Goal: Check status: Check status

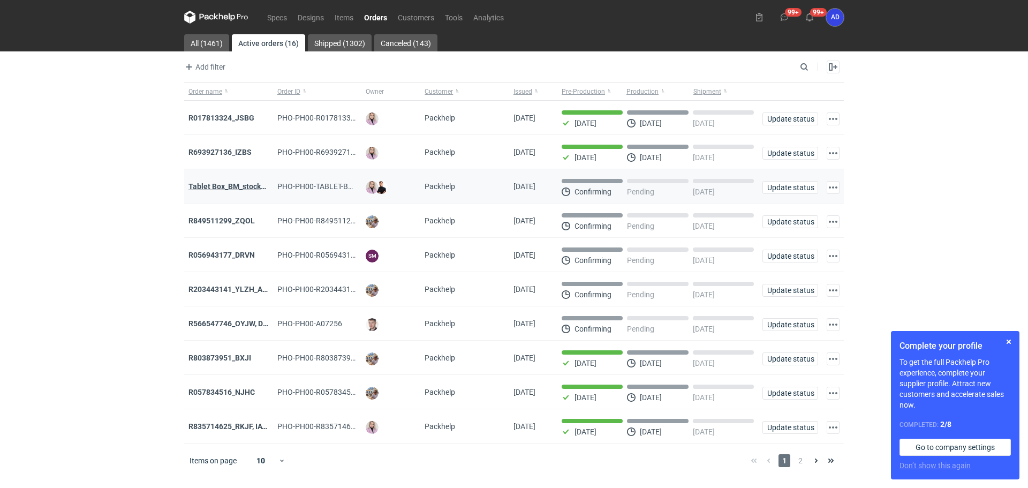
click at [239, 185] on strong "Tablet Box_BM_stock_TEST RUN" at bounding box center [244, 186] width 111 height 9
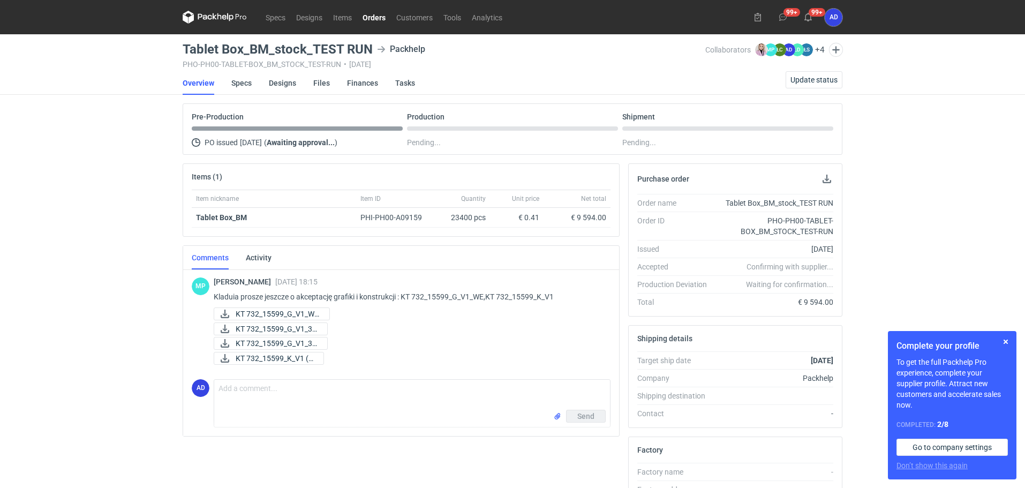
click at [372, 21] on link "Orders" at bounding box center [374, 17] width 34 height 13
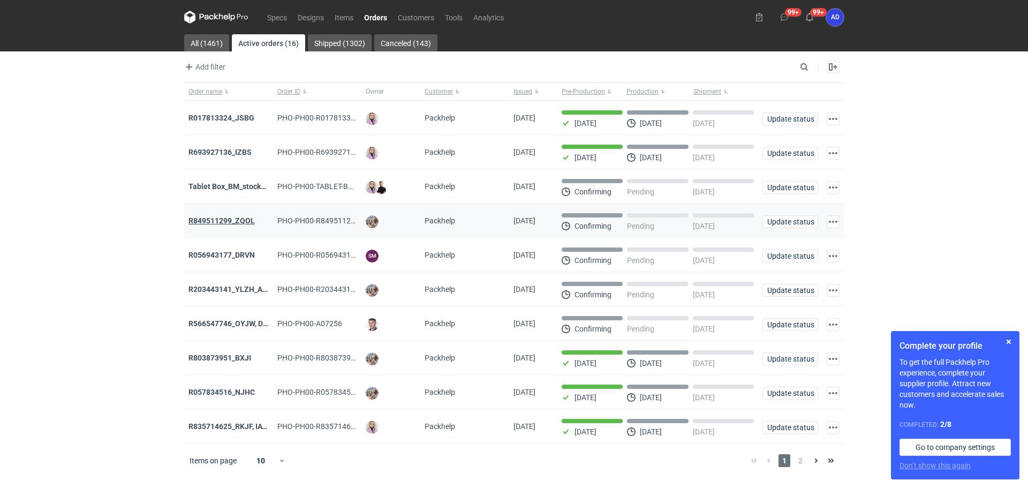
click at [236, 223] on strong "R849511299_ZQOL" at bounding box center [222, 220] width 66 height 9
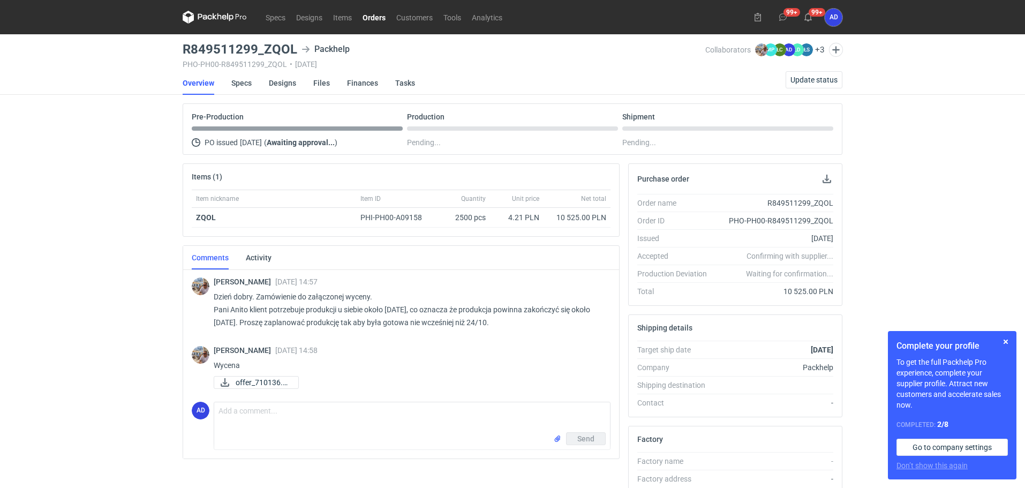
click at [370, 14] on link "Orders" at bounding box center [374, 17] width 34 height 13
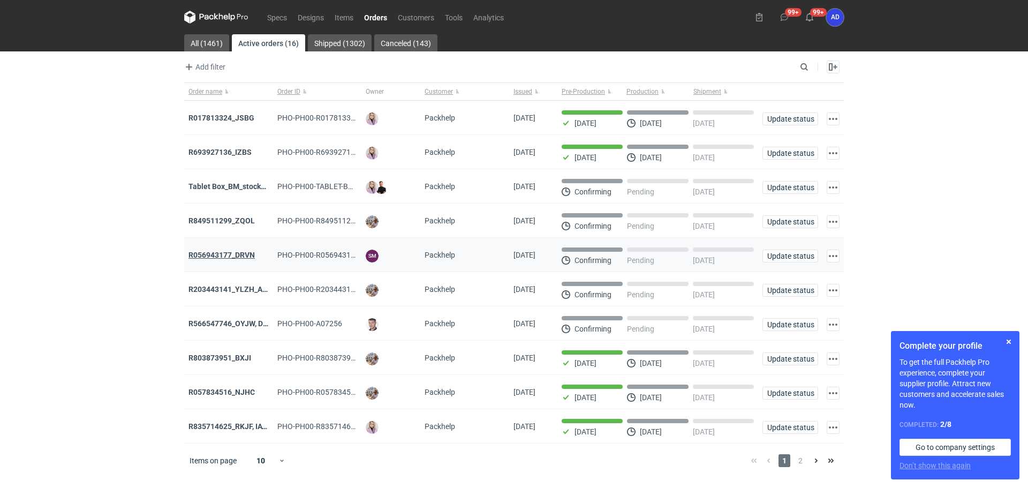
click at [227, 256] on strong "R056943177_DRVN" at bounding box center [222, 255] width 66 height 9
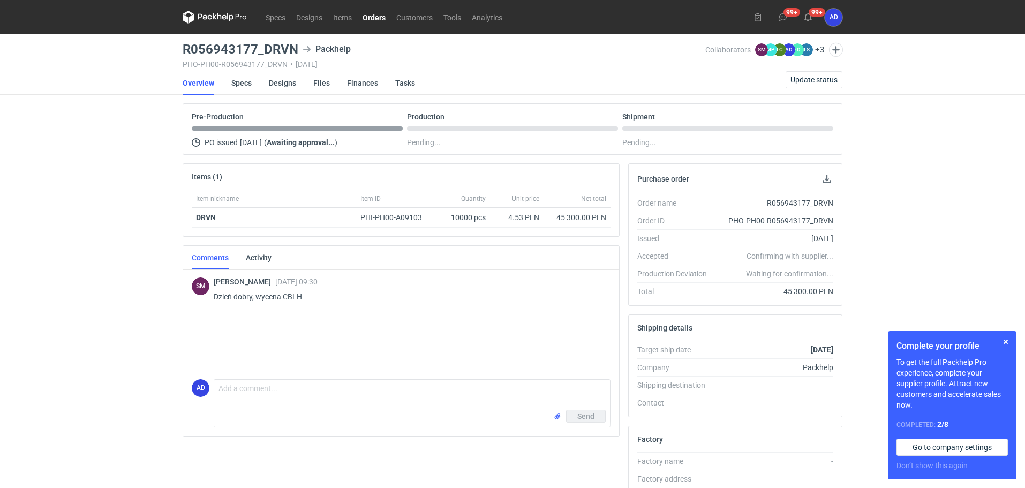
click at [379, 17] on link "Orders" at bounding box center [374, 17] width 34 height 13
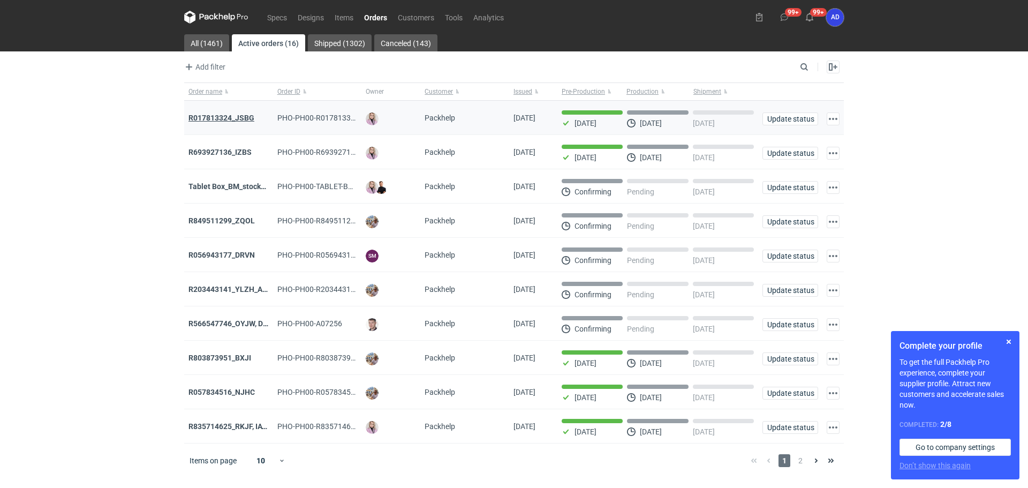
click at [237, 119] on strong "R017813324_JSBG" at bounding box center [222, 118] width 66 height 9
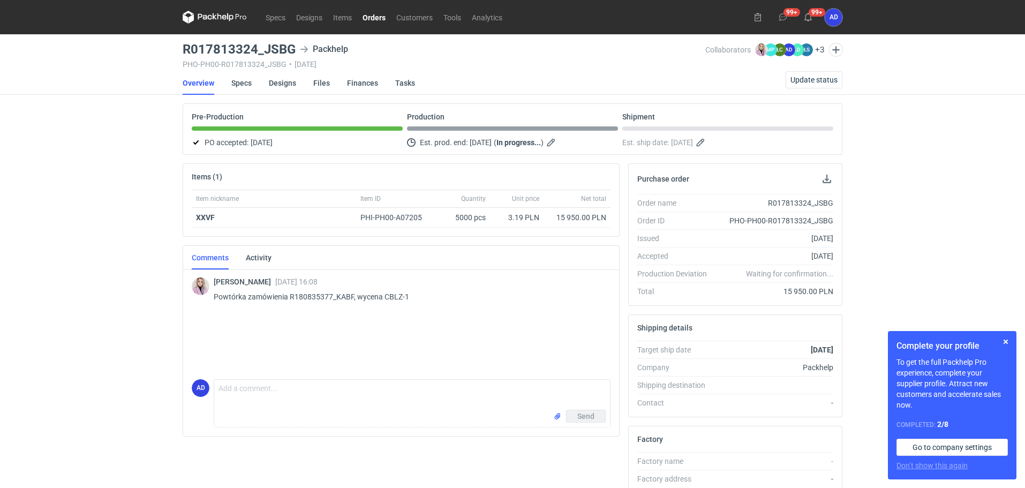
click at [371, 19] on link "Orders" at bounding box center [374, 17] width 34 height 13
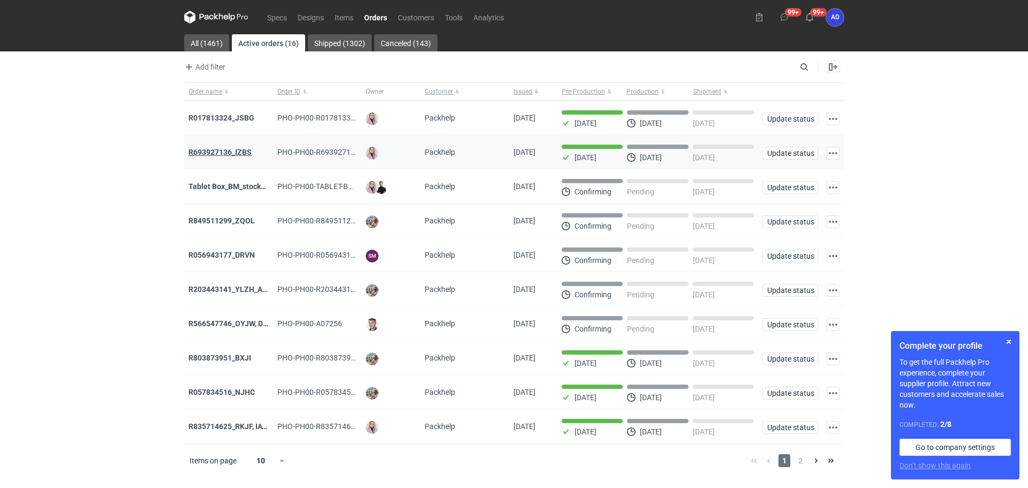
click at [239, 152] on strong "R693927136_IZBS" at bounding box center [220, 152] width 63 height 9
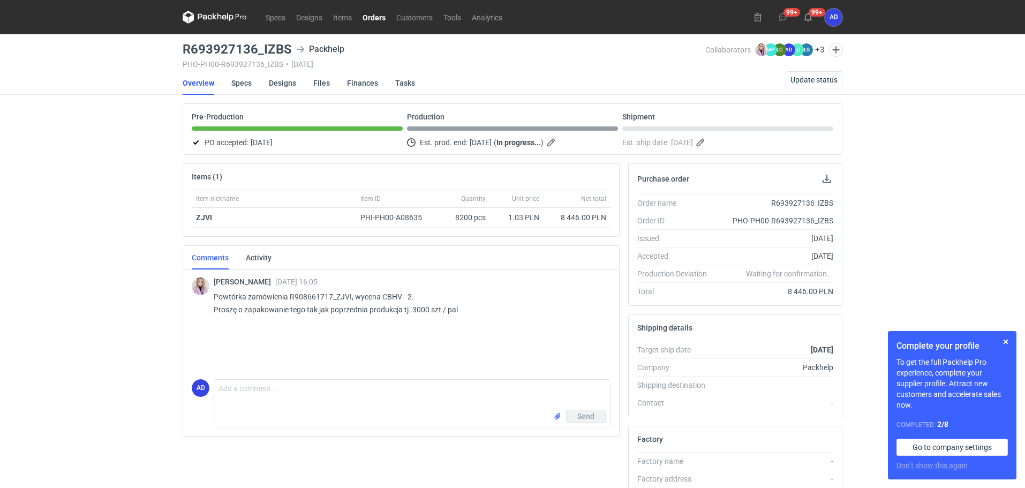
click at [377, 17] on link "Orders" at bounding box center [374, 17] width 34 height 13
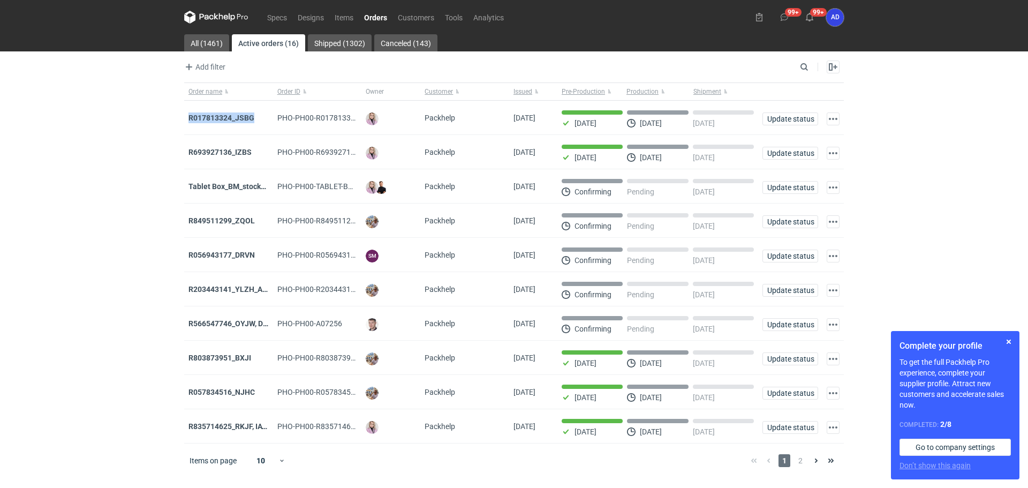
drag, startPoint x: 257, startPoint y: 117, endPoint x: 183, endPoint y: 116, distance: 73.9
click at [183, 116] on main "All (1461) Active orders (16) Shipped (1302) Canceled (143) Add filter Owner fi…" at bounding box center [514, 261] width 668 height 454
copy strong "R017813324_JSBG"
